Goal: Task Accomplishment & Management: Manage account settings

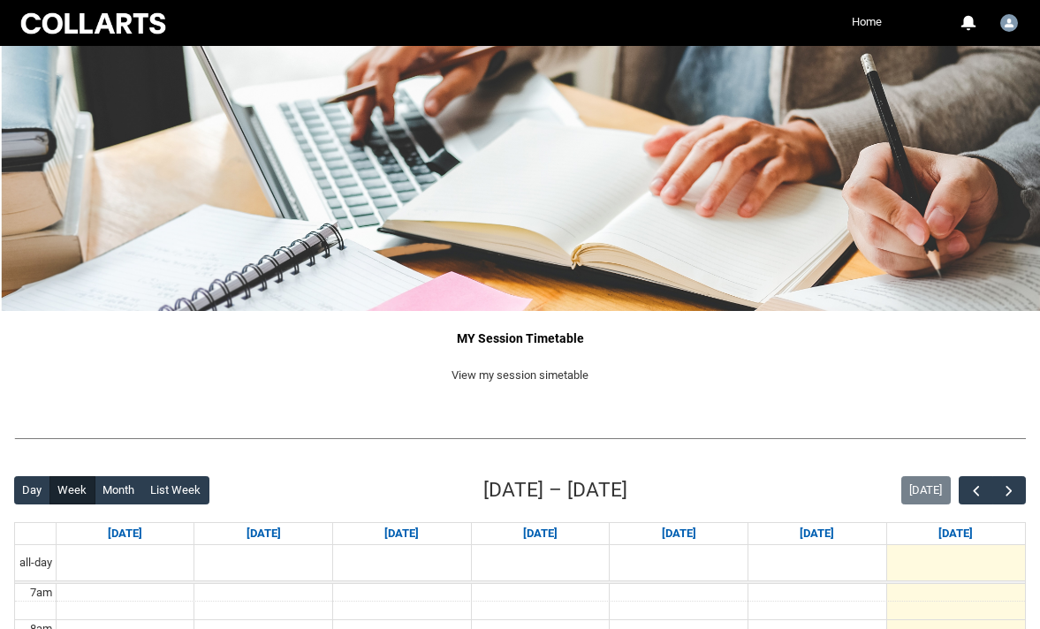
click at [869, 21] on link "Home" at bounding box center [866, 22] width 39 height 27
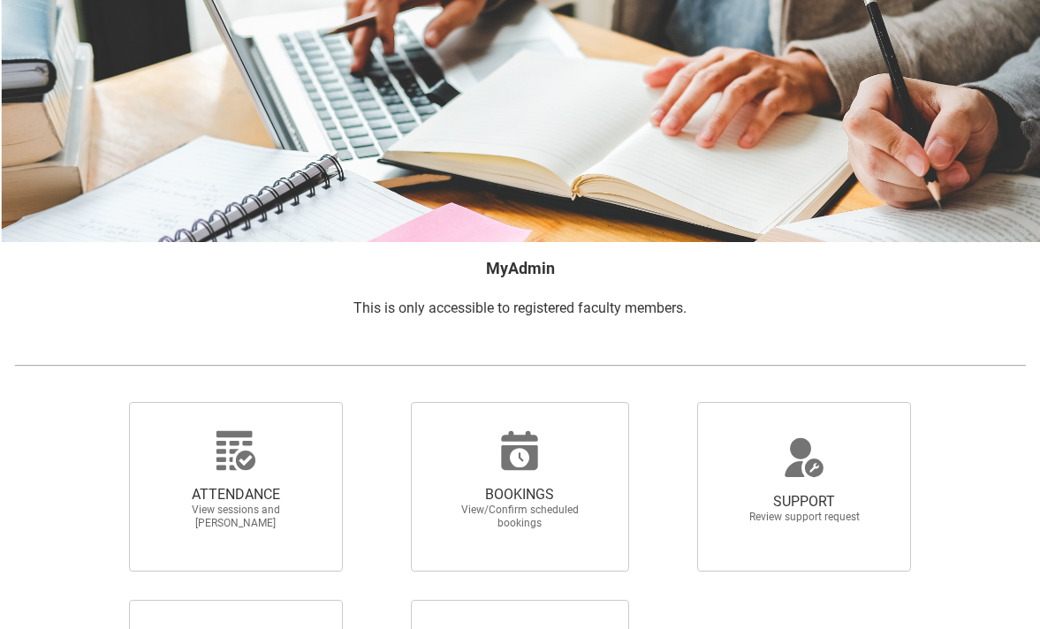
scroll to position [101, 0]
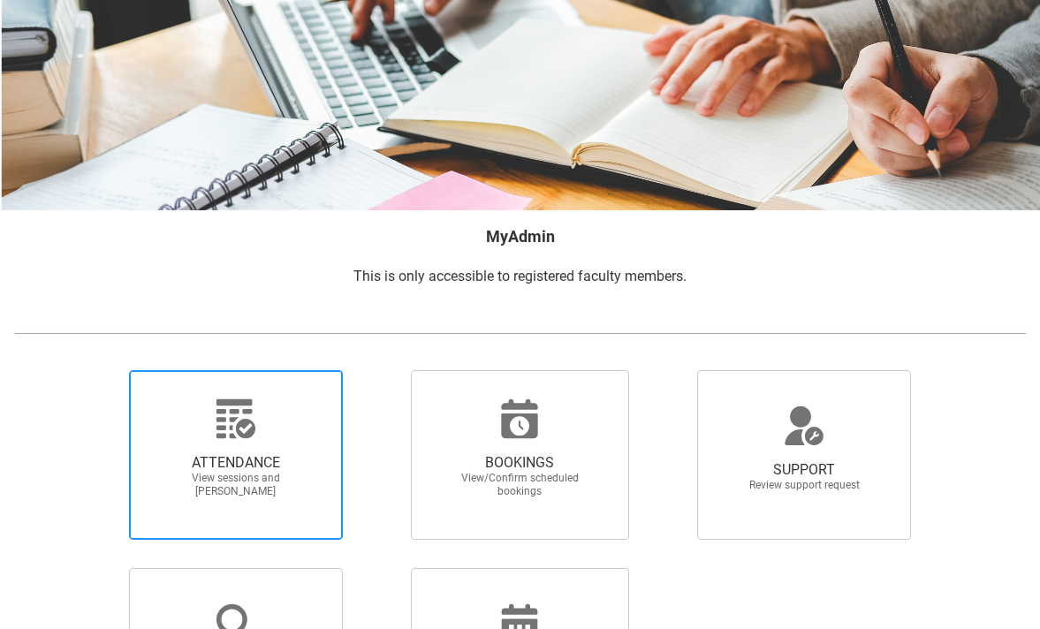
click at [264, 474] on span "View sessions and [PERSON_NAME]" at bounding box center [236, 485] width 156 height 27
click at [102, 370] on input "ATTENDANCE View sessions and [PERSON_NAME]" at bounding box center [102, 369] width 1 height 1
radio input "true"
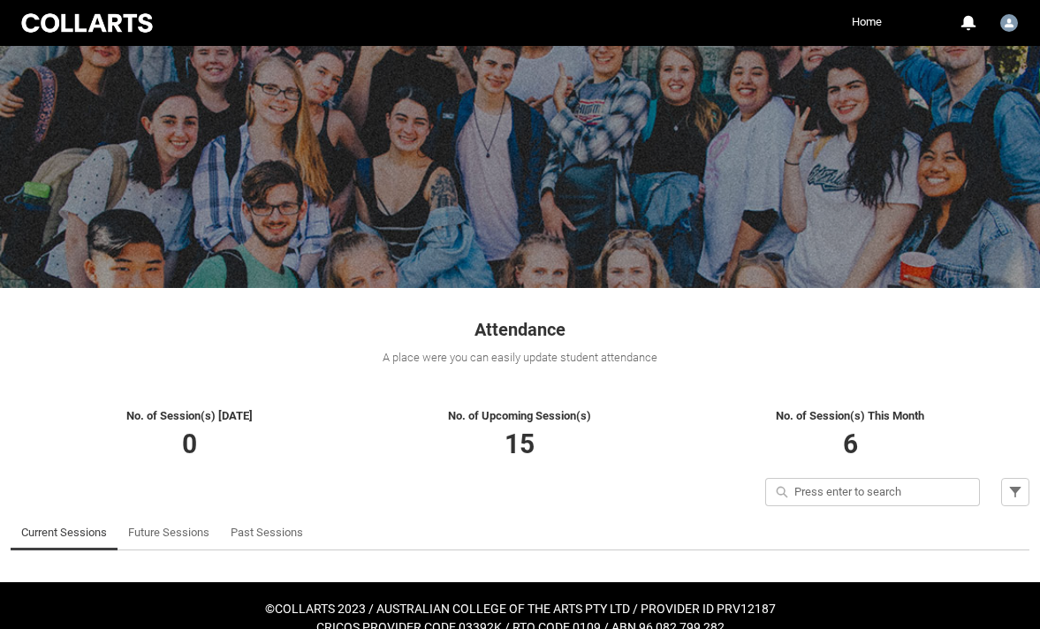
scroll to position [44, 0]
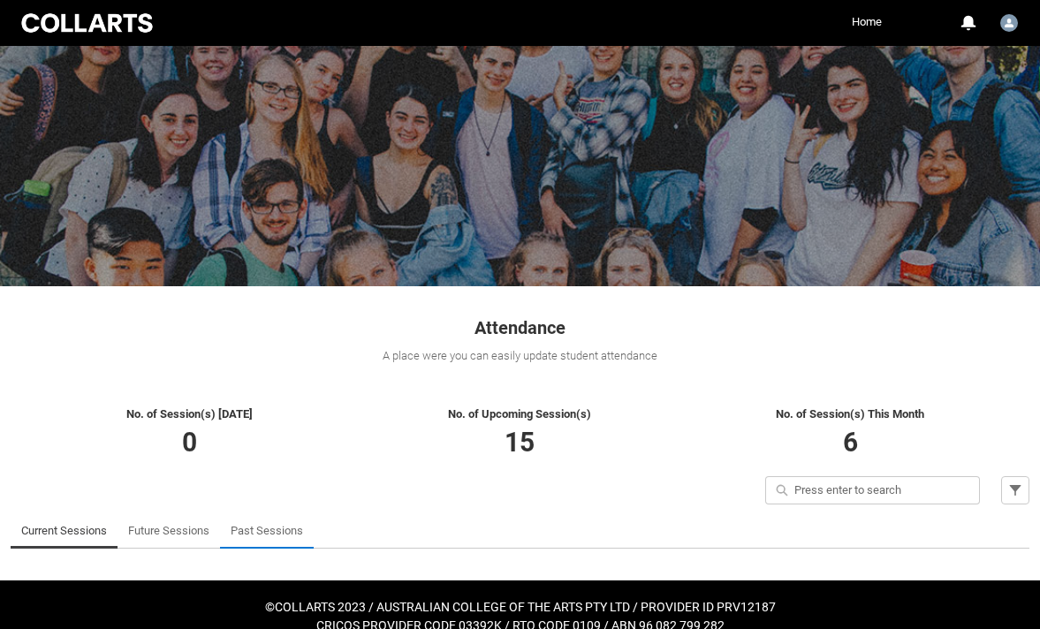
click at [276, 530] on link "Past Sessions" at bounding box center [267, 530] width 72 height 35
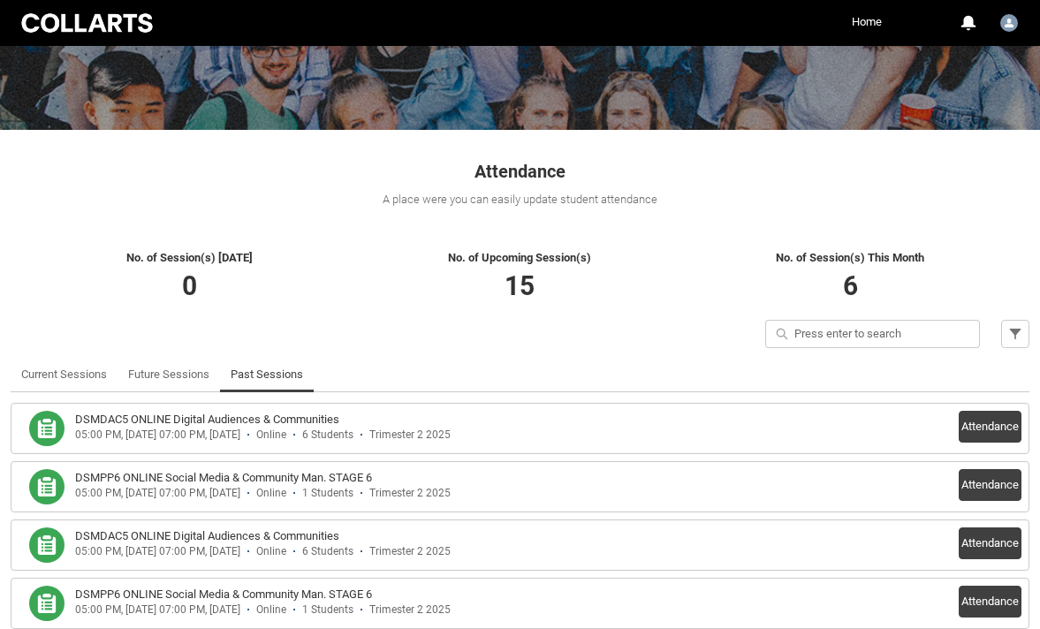
scroll to position [209, 0]
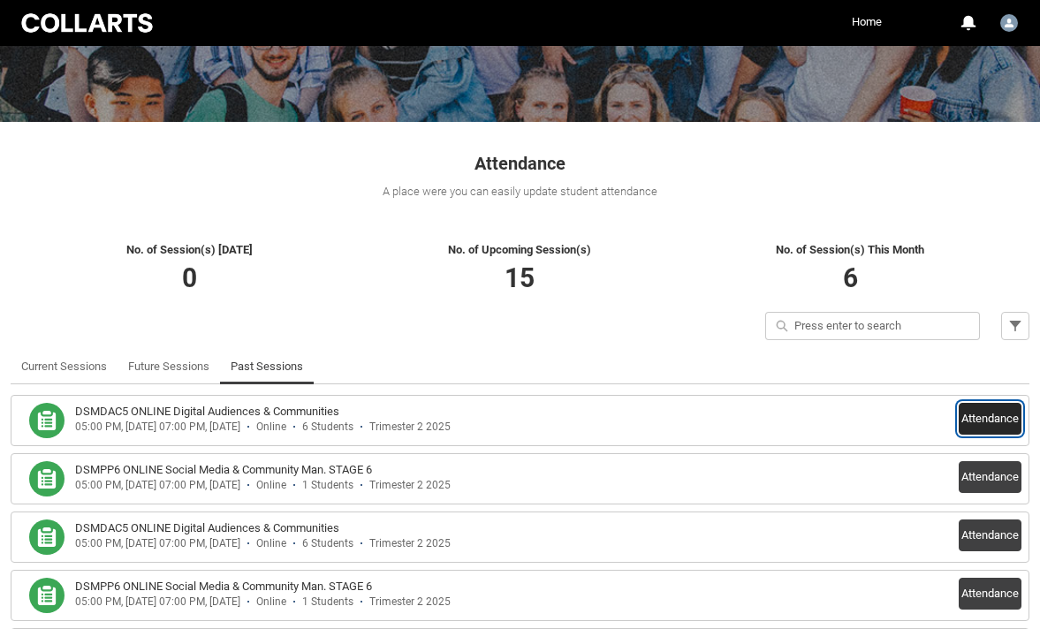
click at [987, 420] on button "Attendance" at bounding box center [990, 419] width 63 height 32
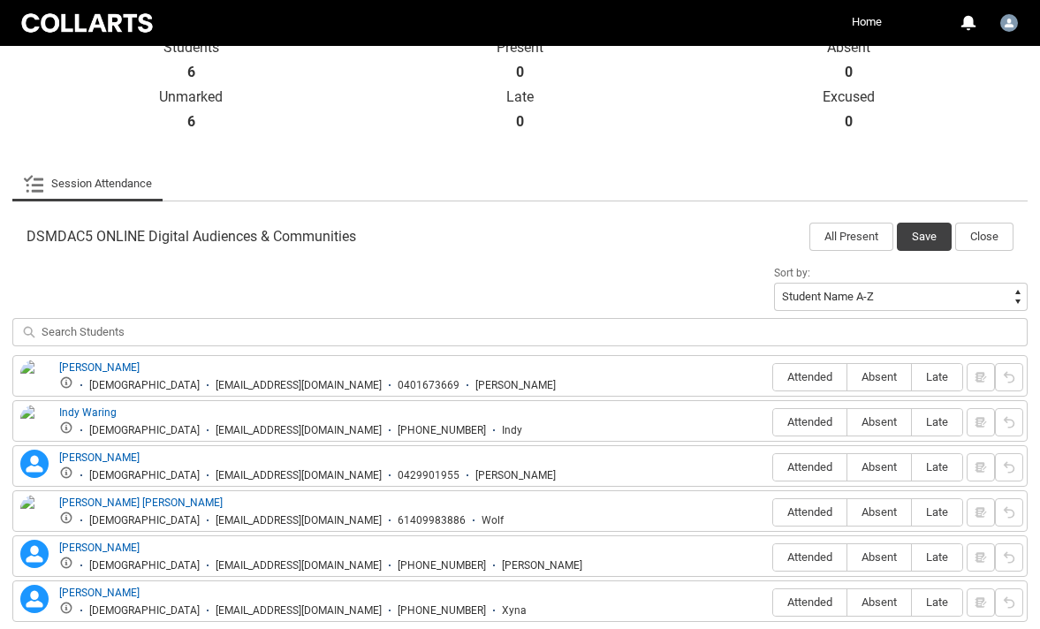
scroll to position [418, 0]
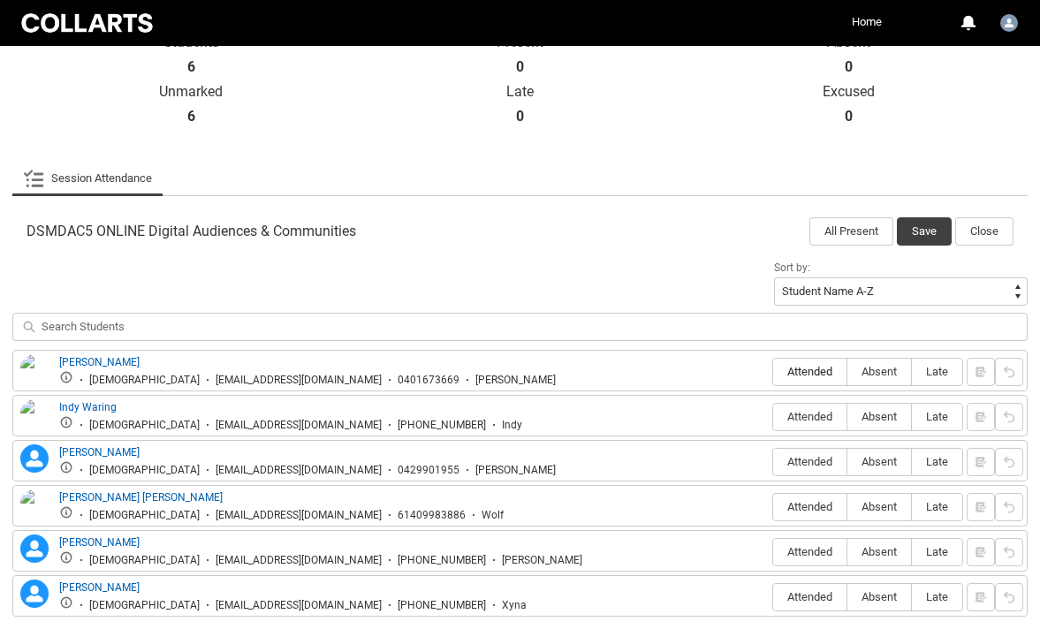
click at [813, 370] on span "Attended" at bounding box center [809, 371] width 73 height 13
click at [773, 371] on input "Attended" at bounding box center [772, 371] width 1 height 1
type lightning-radio-group "Attended"
radio input "true"
click at [894, 416] on span "Absent" at bounding box center [879, 416] width 64 height 13
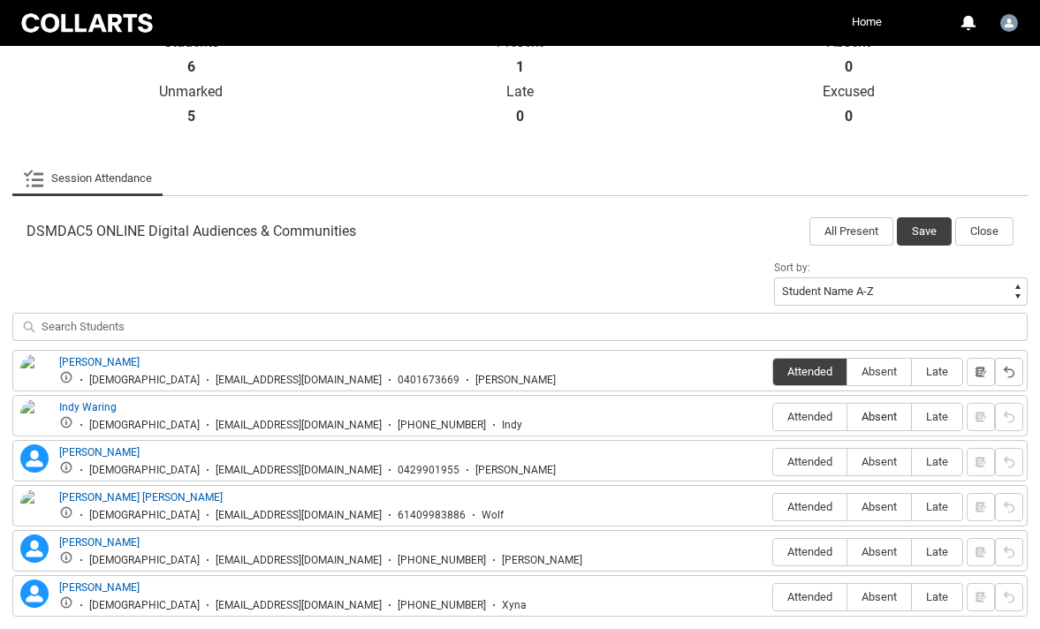
click at [847, 416] on input "Absent" at bounding box center [846, 416] width 1 height 1
type lightning-radio-group "Absent"
radio input "true"
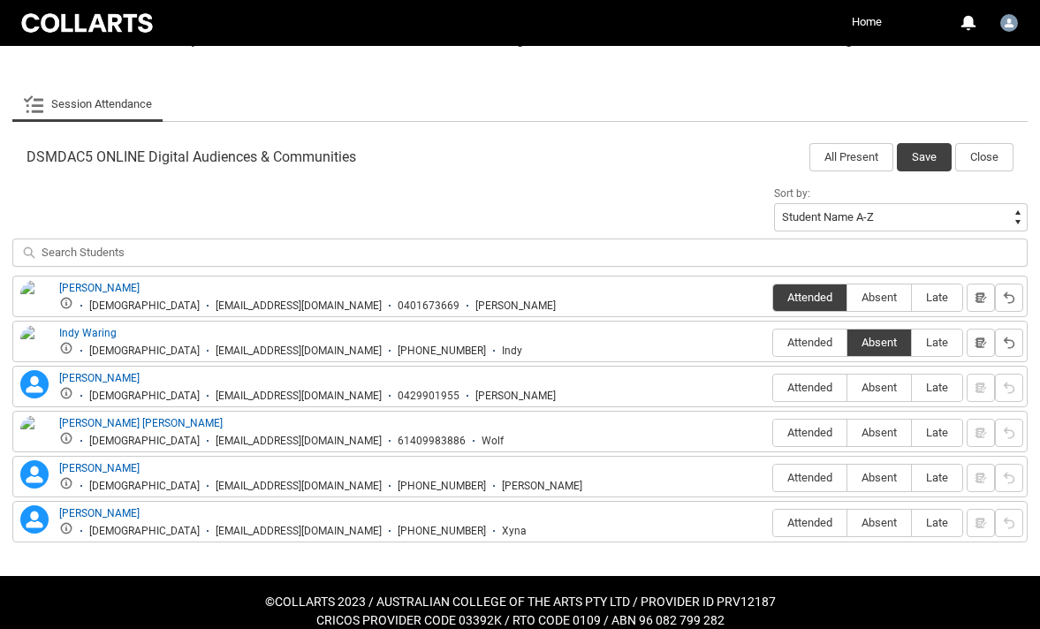
scroll to position [493, 0]
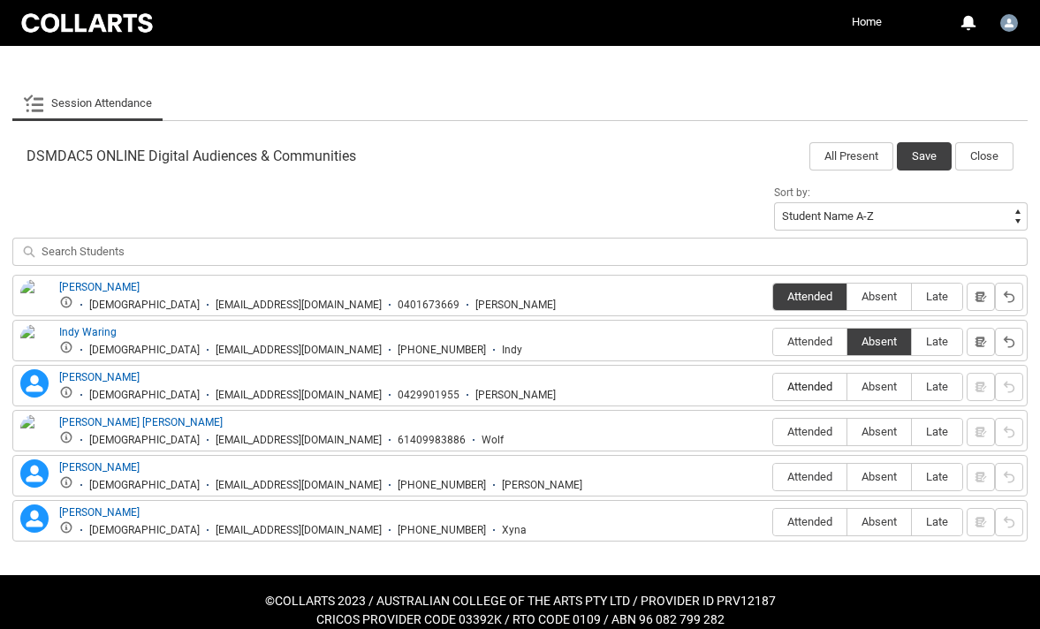
click at [814, 387] on span "Attended" at bounding box center [809, 386] width 73 height 13
click at [773, 387] on input "Attended" at bounding box center [772, 386] width 1 height 1
type lightning-radio-group "Attended"
radio input "true"
click at [891, 434] on span "Absent" at bounding box center [879, 431] width 64 height 13
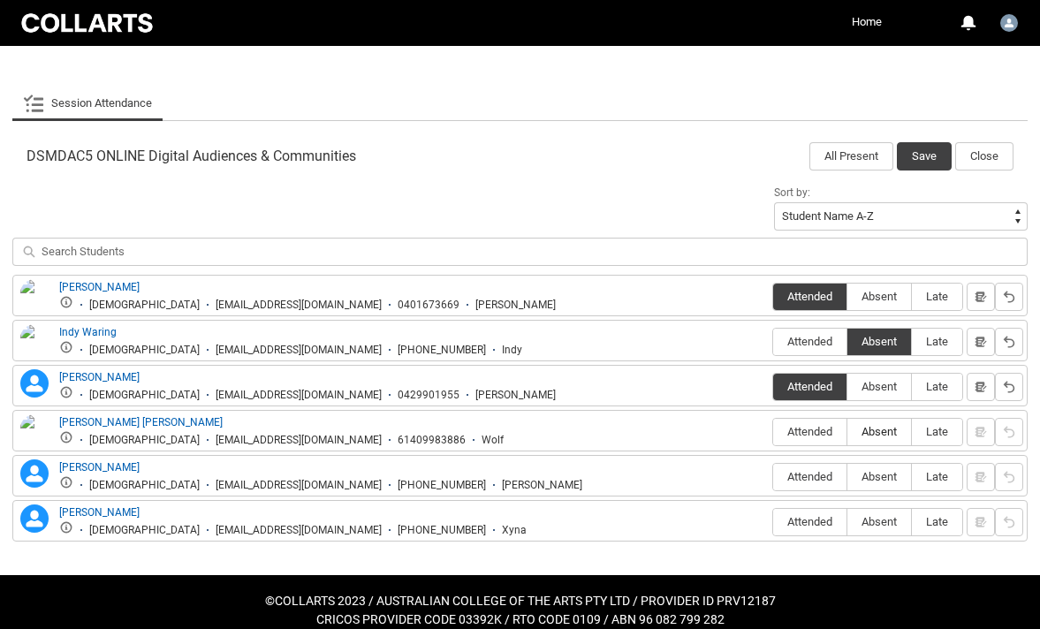
click at [847, 432] on input "Absent" at bounding box center [846, 431] width 1 height 1
type lightning-radio-group "Absent"
radio input "true"
click at [820, 477] on span "Attended" at bounding box center [809, 476] width 73 height 13
click at [773, 477] on input "Attended" at bounding box center [772, 476] width 1 height 1
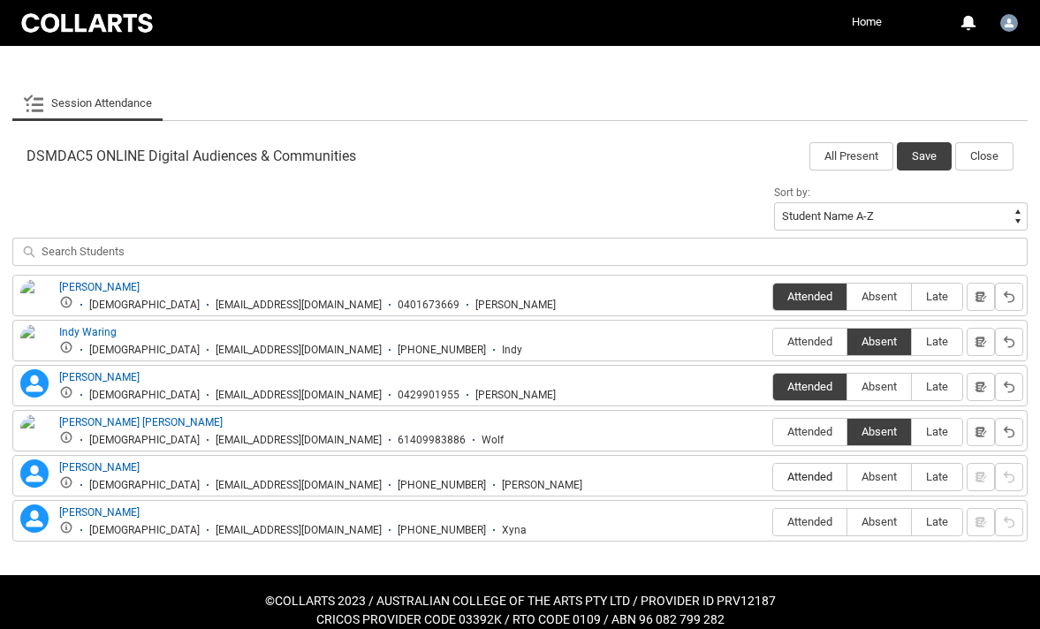
type lightning-radio-group "Attended"
radio input "true"
click at [881, 527] on span "Absent" at bounding box center [879, 521] width 64 height 13
click at [847, 522] on input "Absent" at bounding box center [846, 521] width 1 height 1
type lightning-radio-group "Absent"
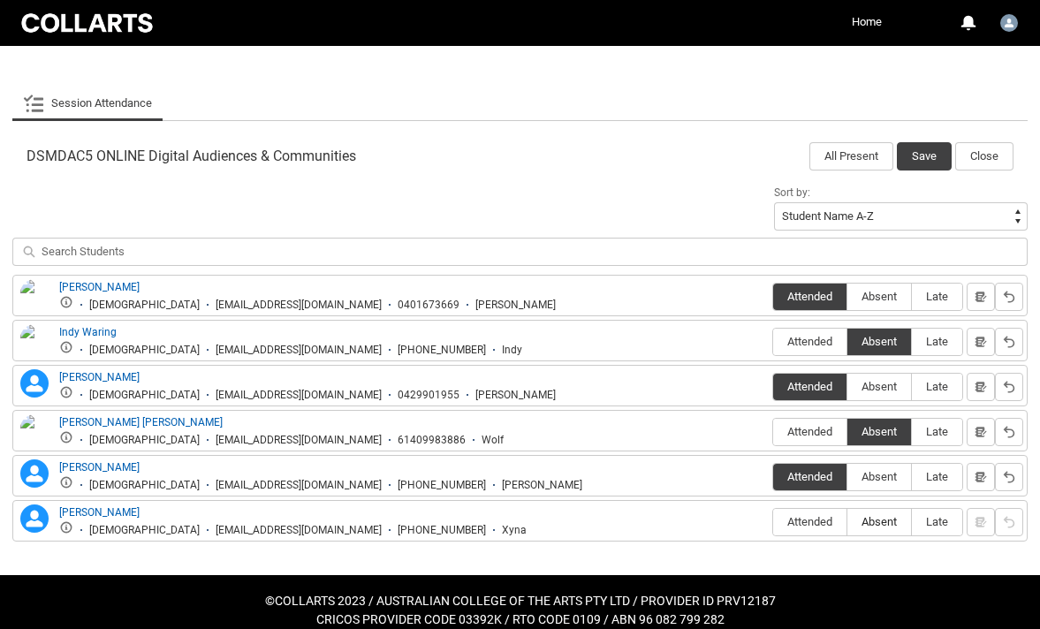
radio input "true"
click at [929, 156] on button "Save" at bounding box center [924, 156] width 55 height 28
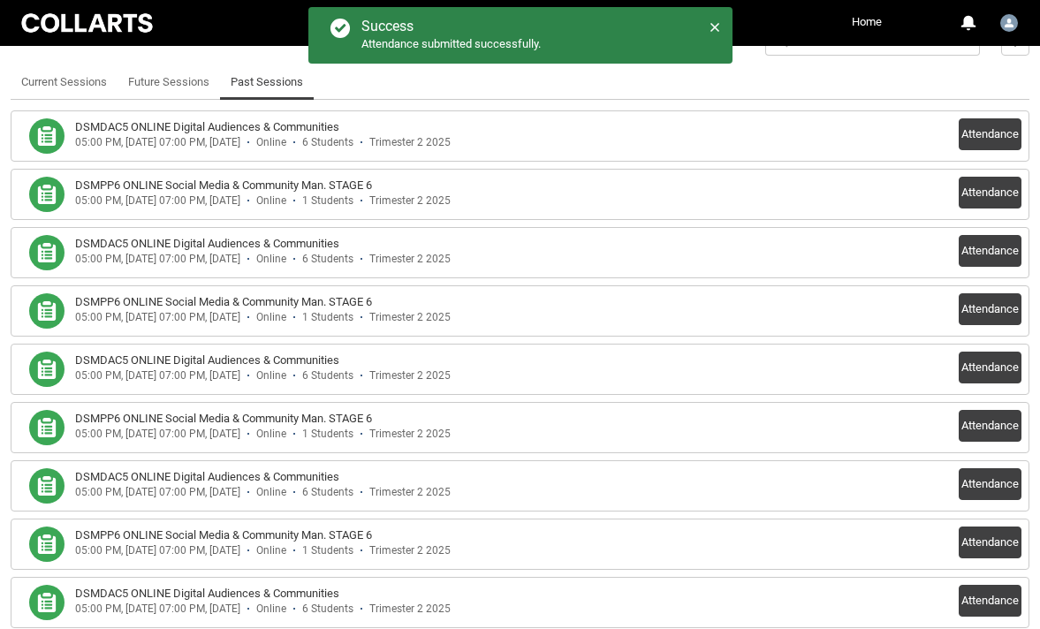
scroll to position [507, 0]
